Goal: Navigation & Orientation: Find specific page/section

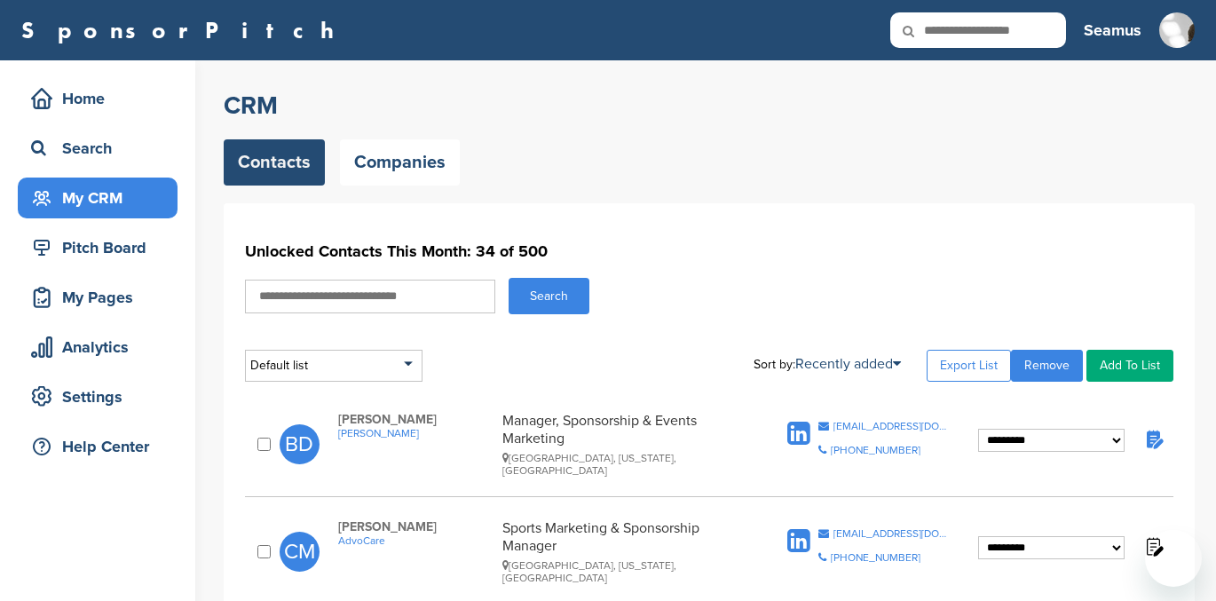
select select
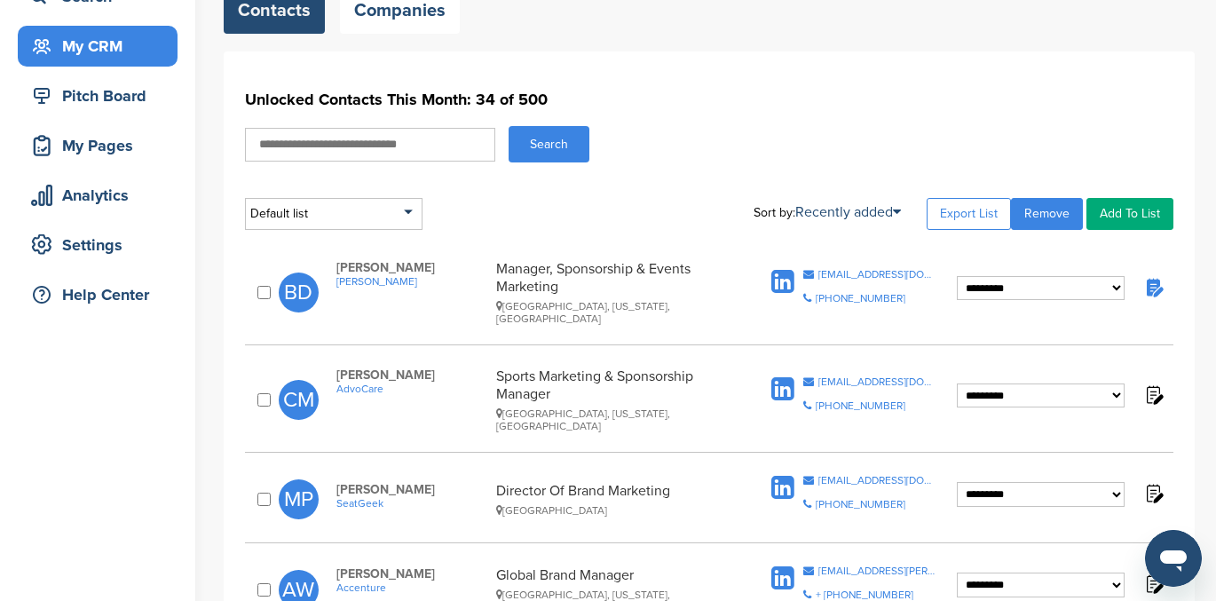
scroll to position [158, 0]
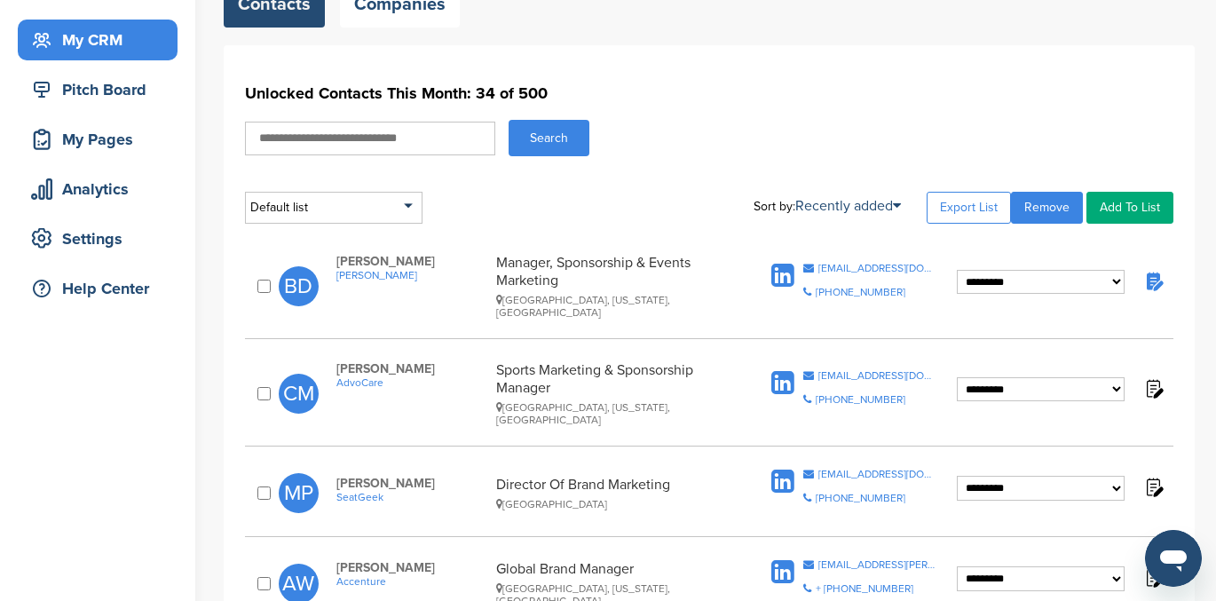
click at [1148, 273] on img at bounding box center [1153, 281] width 22 height 22
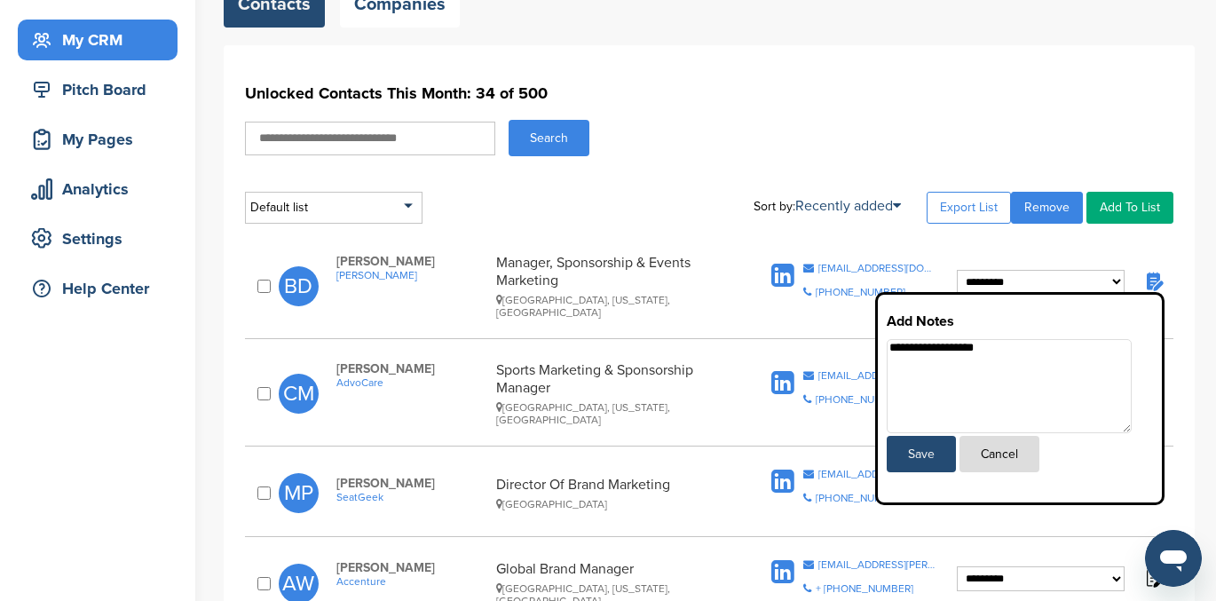
click at [1013, 448] on button "Cancel" at bounding box center [999, 454] width 80 height 36
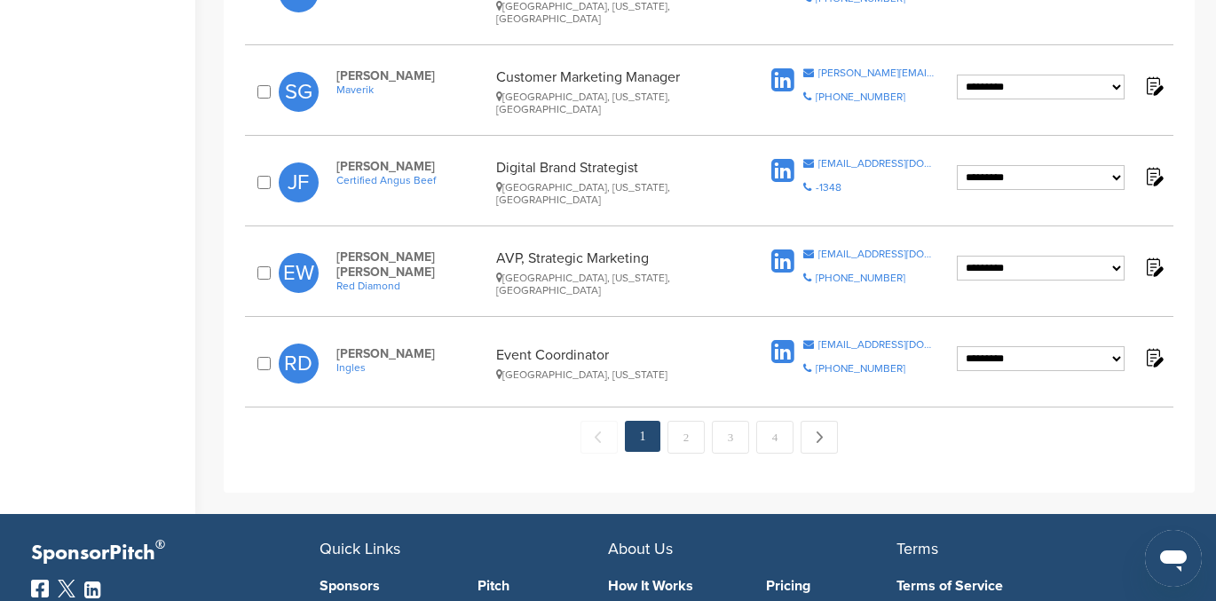
scroll to position [1873, 0]
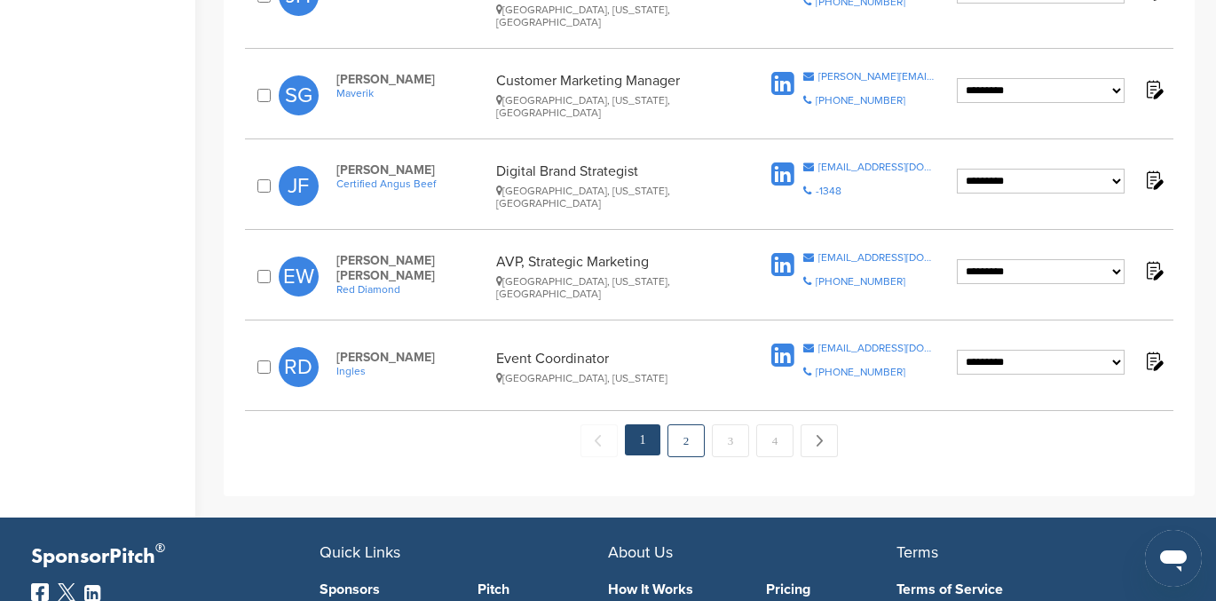
click at [685, 424] on link "2" at bounding box center [685, 440] width 37 height 33
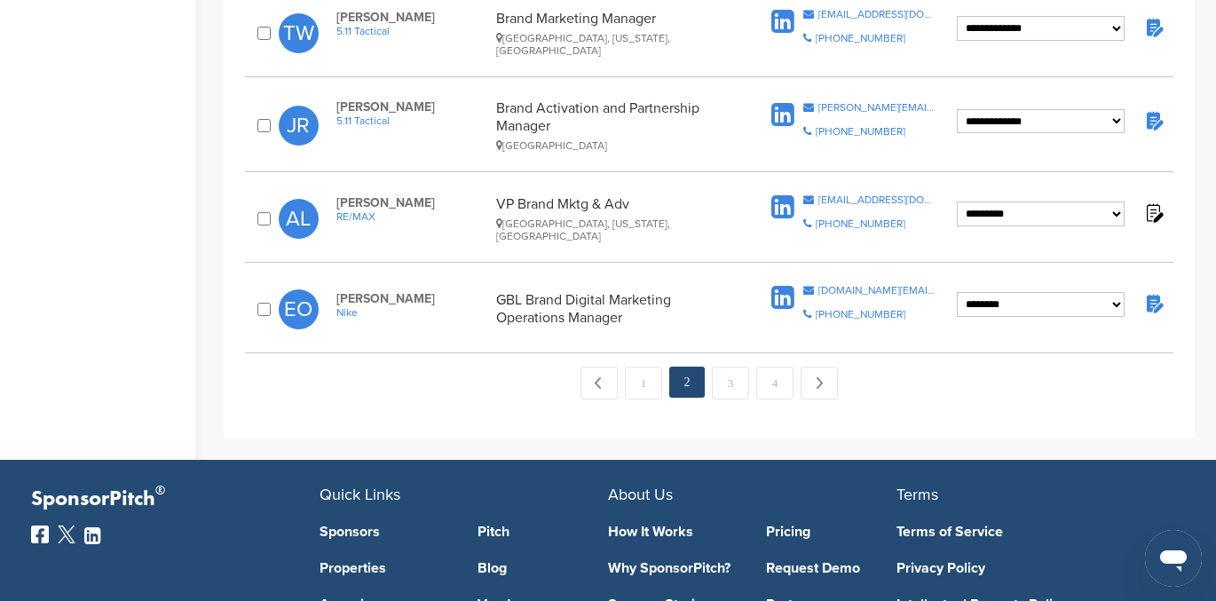
scroll to position [1890, 0]
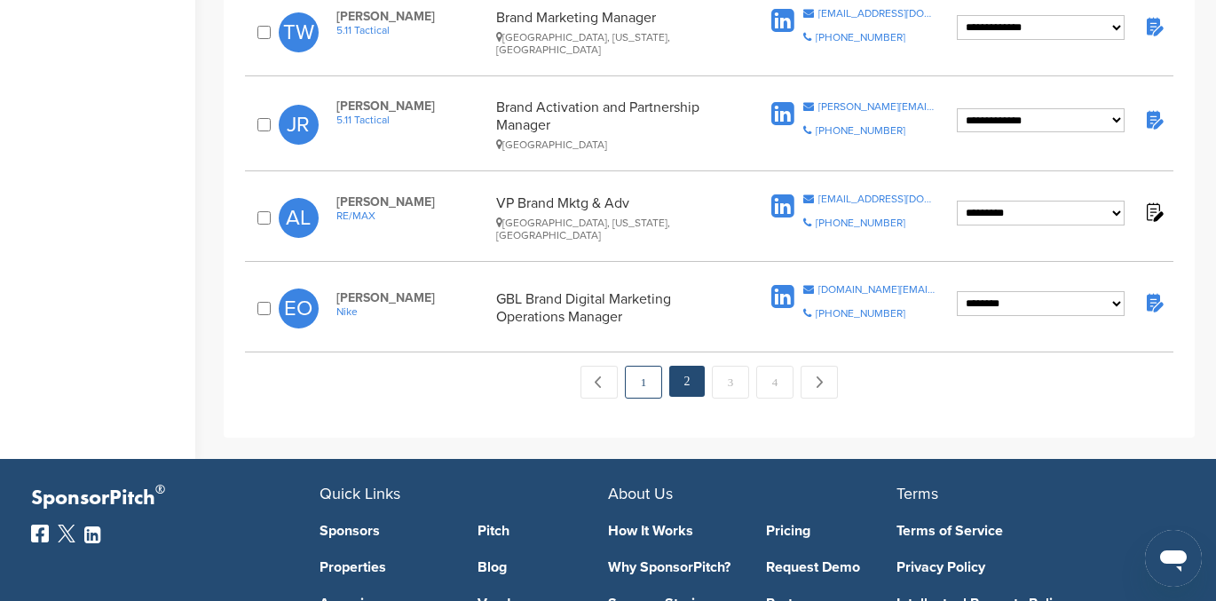
click at [647, 366] on link "1" at bounding box center [643, 382] width 37 height 33
